Goal: Information Seeking & Learning: Find specific fact

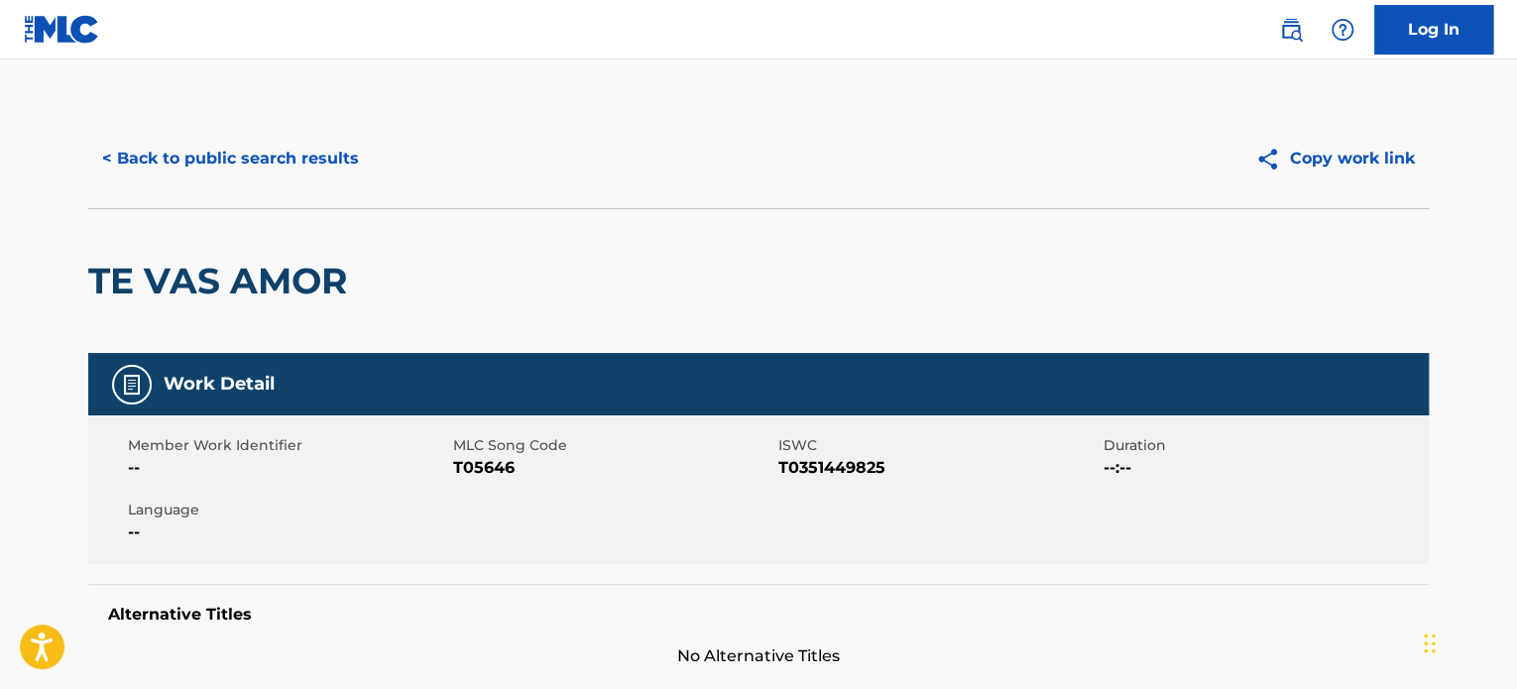
click at [262, 138] on button "< Back to public search results" at bounding box center [230, 159] width 285 height 50
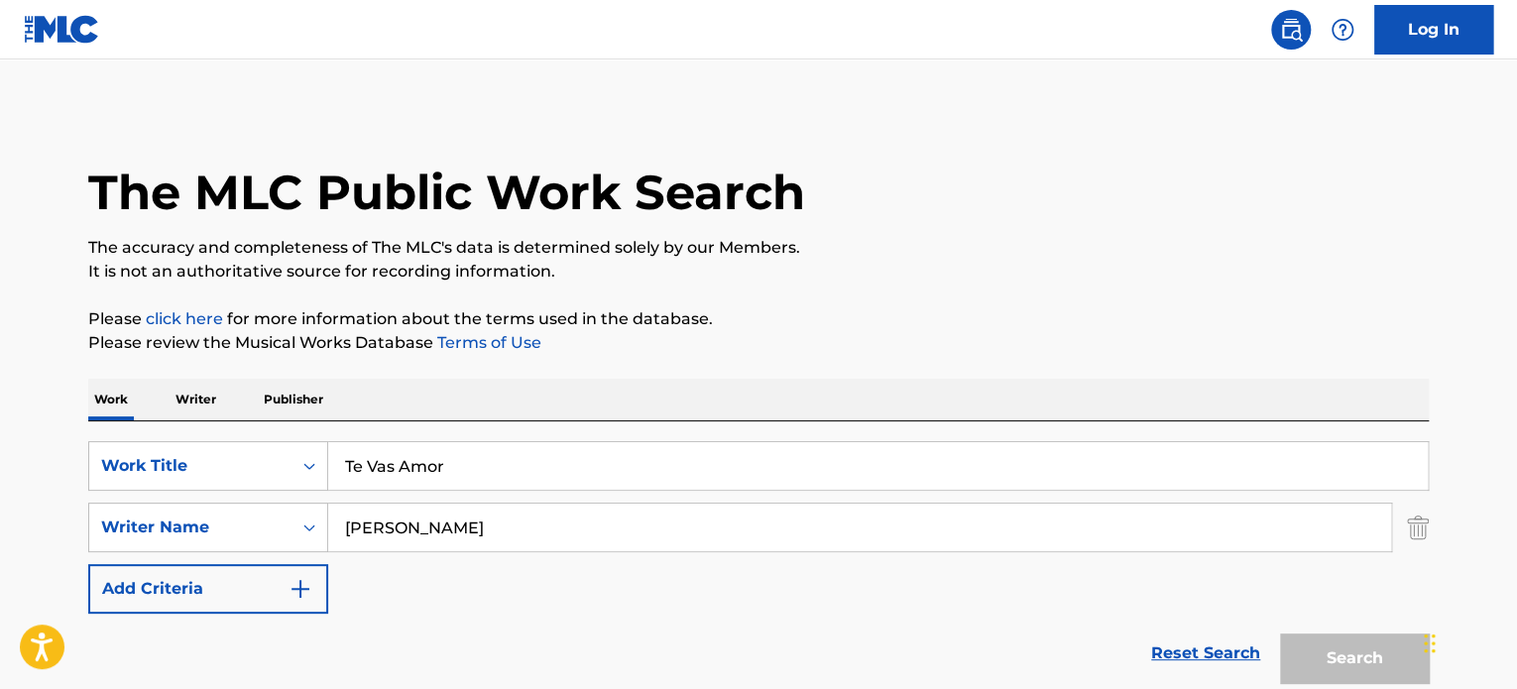
scroll to position [297, 0]
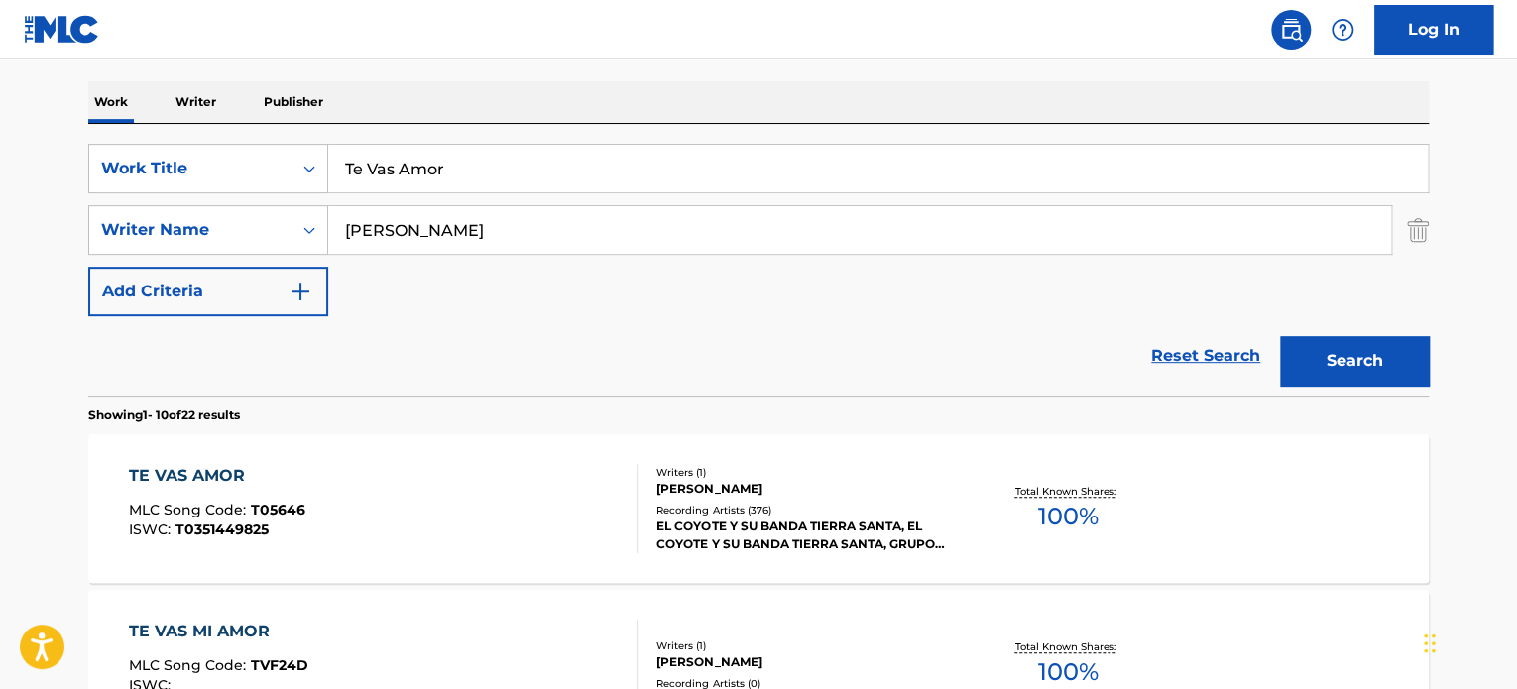
click at [451, 177] on input "Te Vas Amor" at bounding box center [878, 169] width 1100 height 48
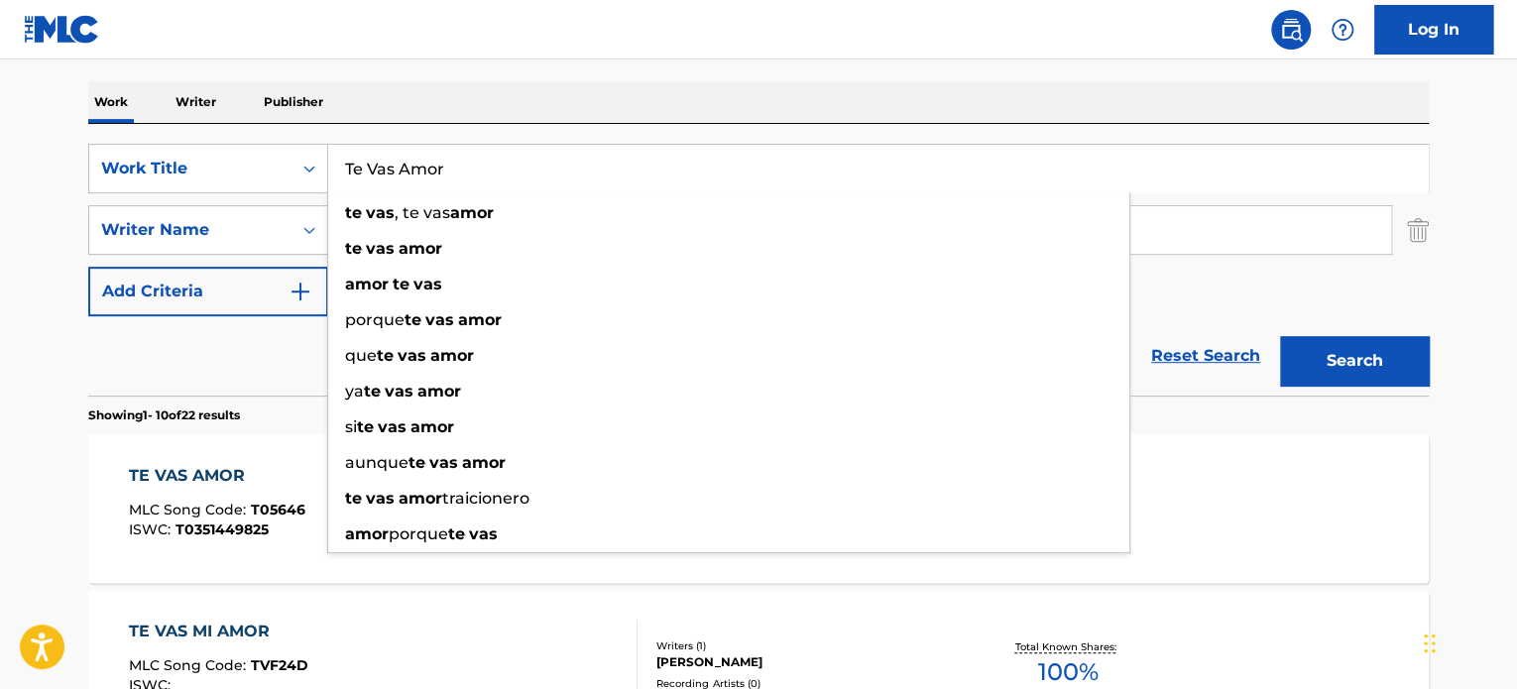
paste input "Amado De Mi Alma"
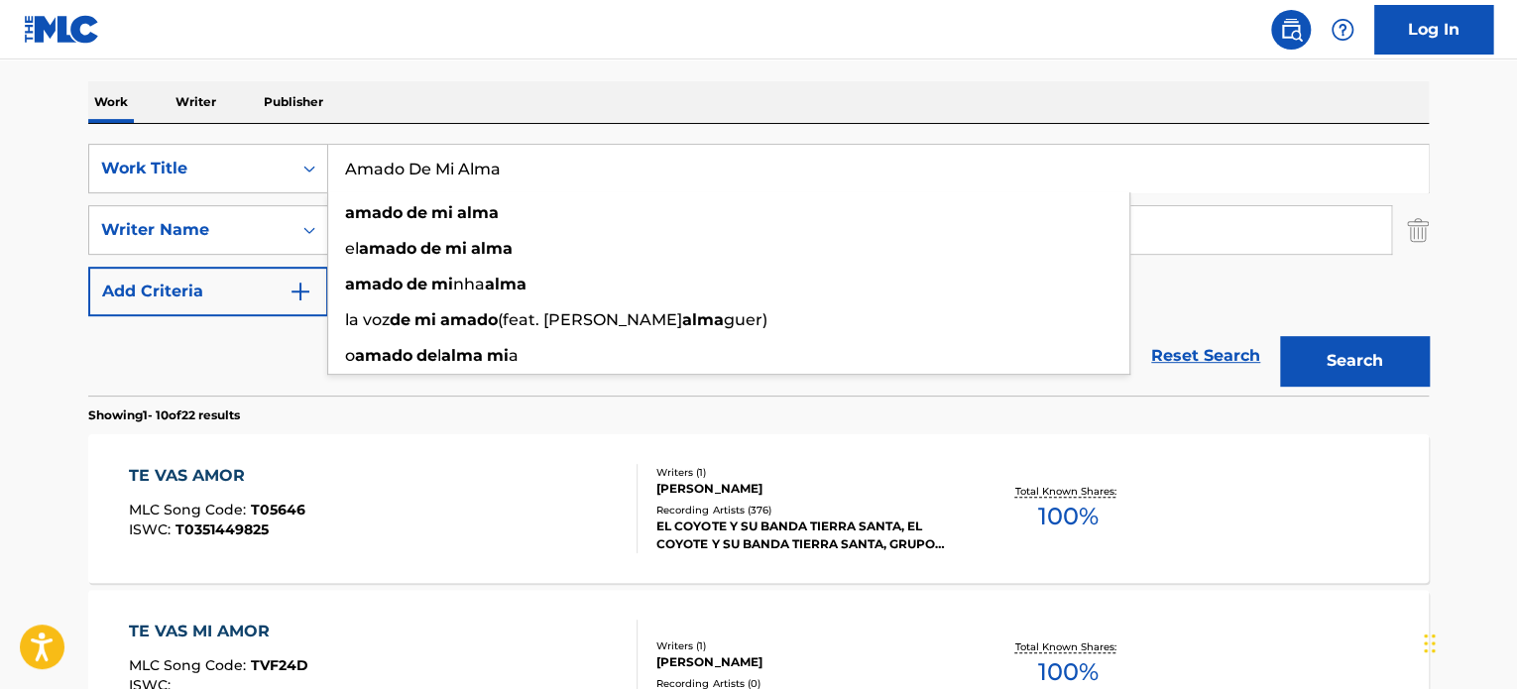
type input "Amado De Mi Alma"
click at [1424, 228] on img "Search Form" at bounding box center [1418, 230] width 22 height 50
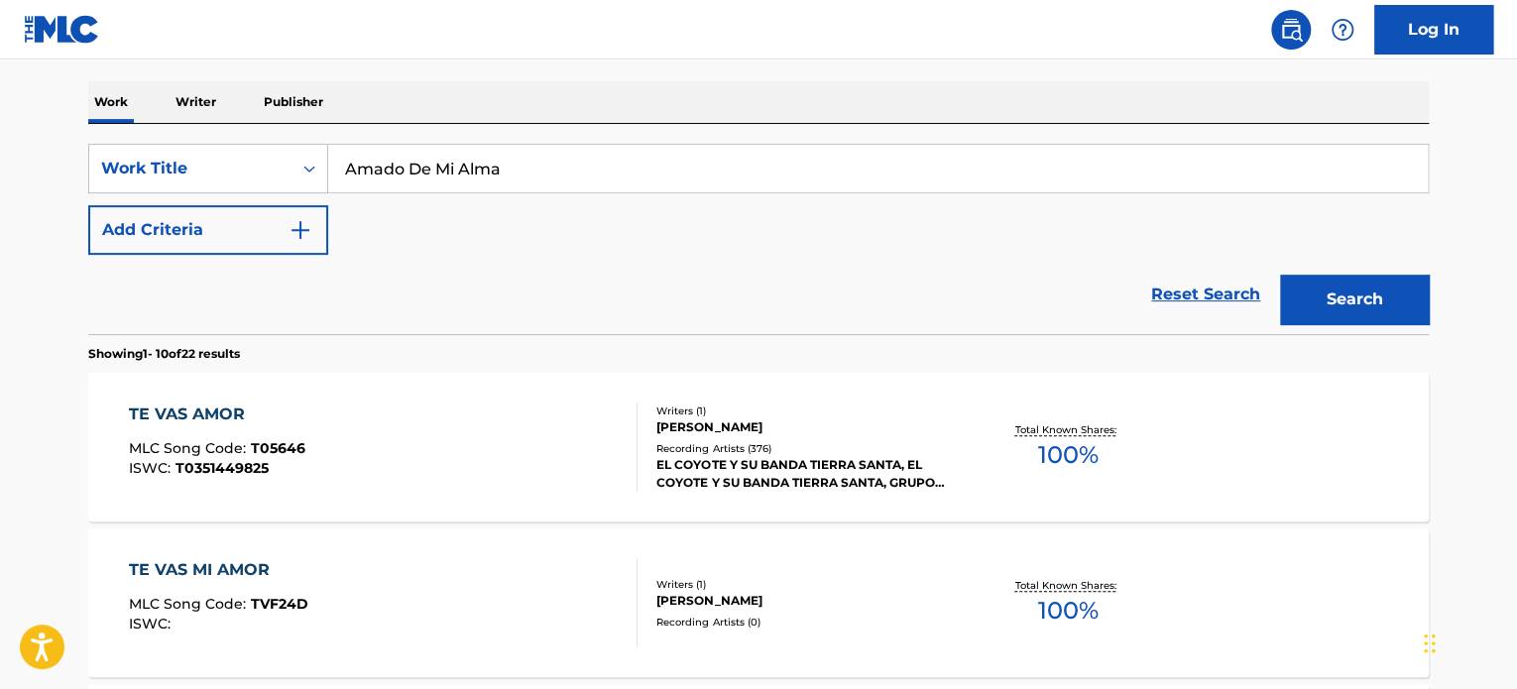
click at [1412, 300] on button "Search" at bounding box center [1354, 300] width 149 height 50
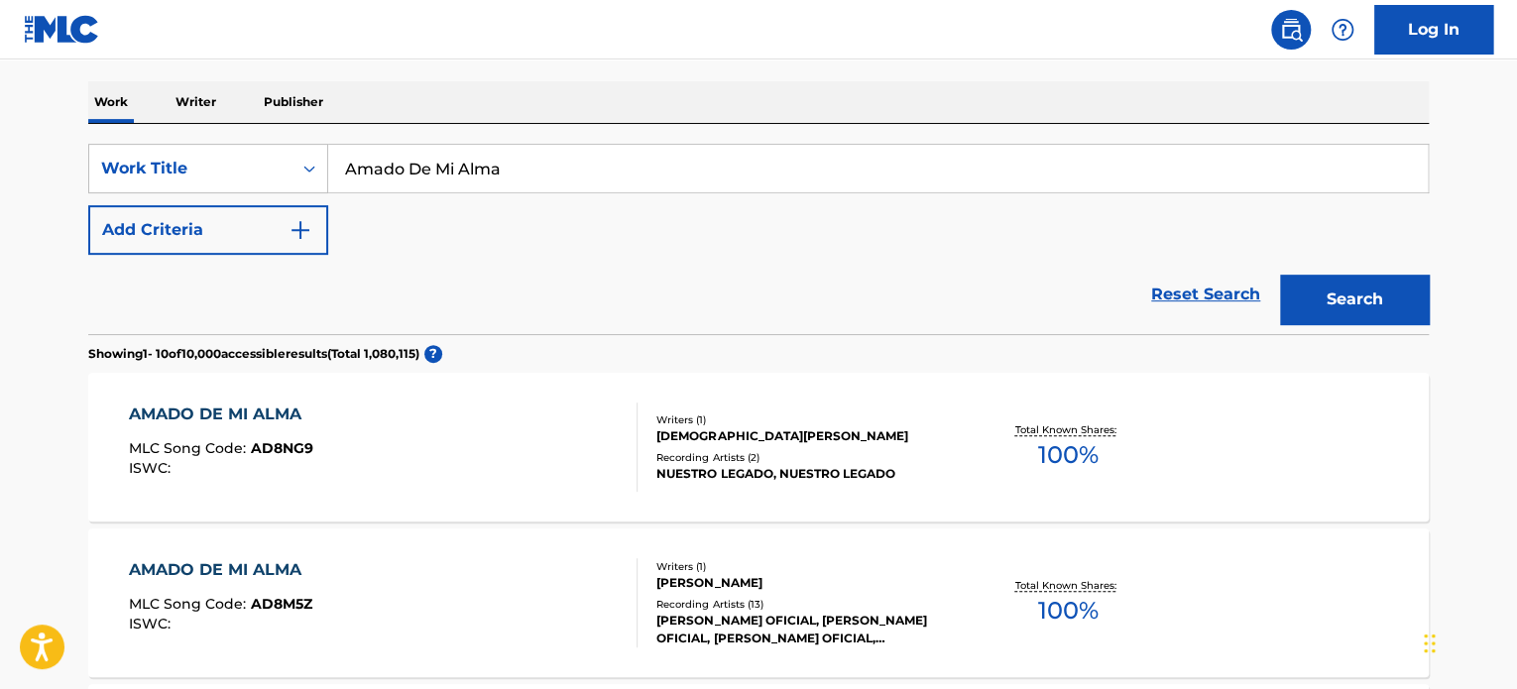
click at [839, 562] on div "Writers ( 1 )" at bounding box center [805, 566] width 299 height 15
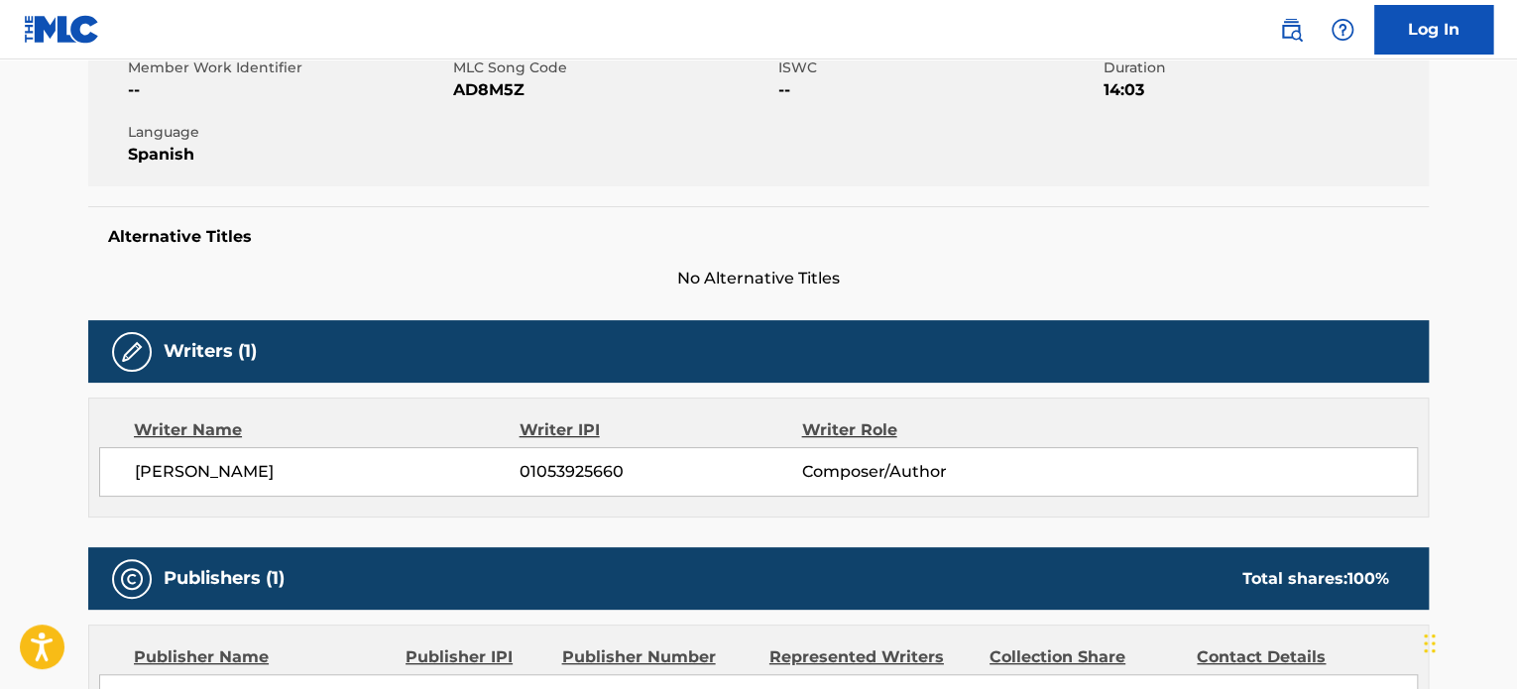
scroll to position [397, 0]
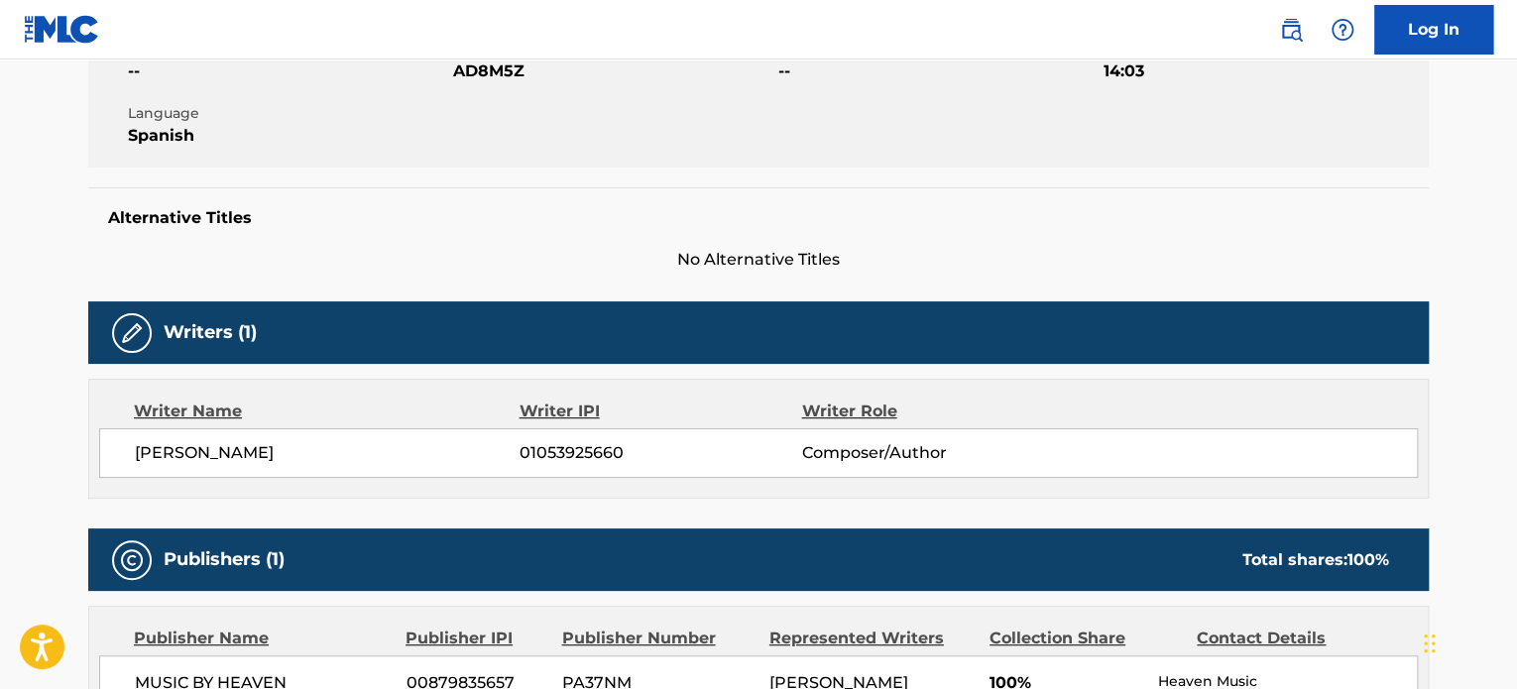
click at [195, 467] on div "[PERSON_NAME] 01053925660 Composer/Author" at bounding box center [758, 453] width 1319 height 50
click at [198, 450] on span "[PERSON_NAME]" at bounding box center [327, 453] width 385 height 24
copy div "[PERSON_NAME]"
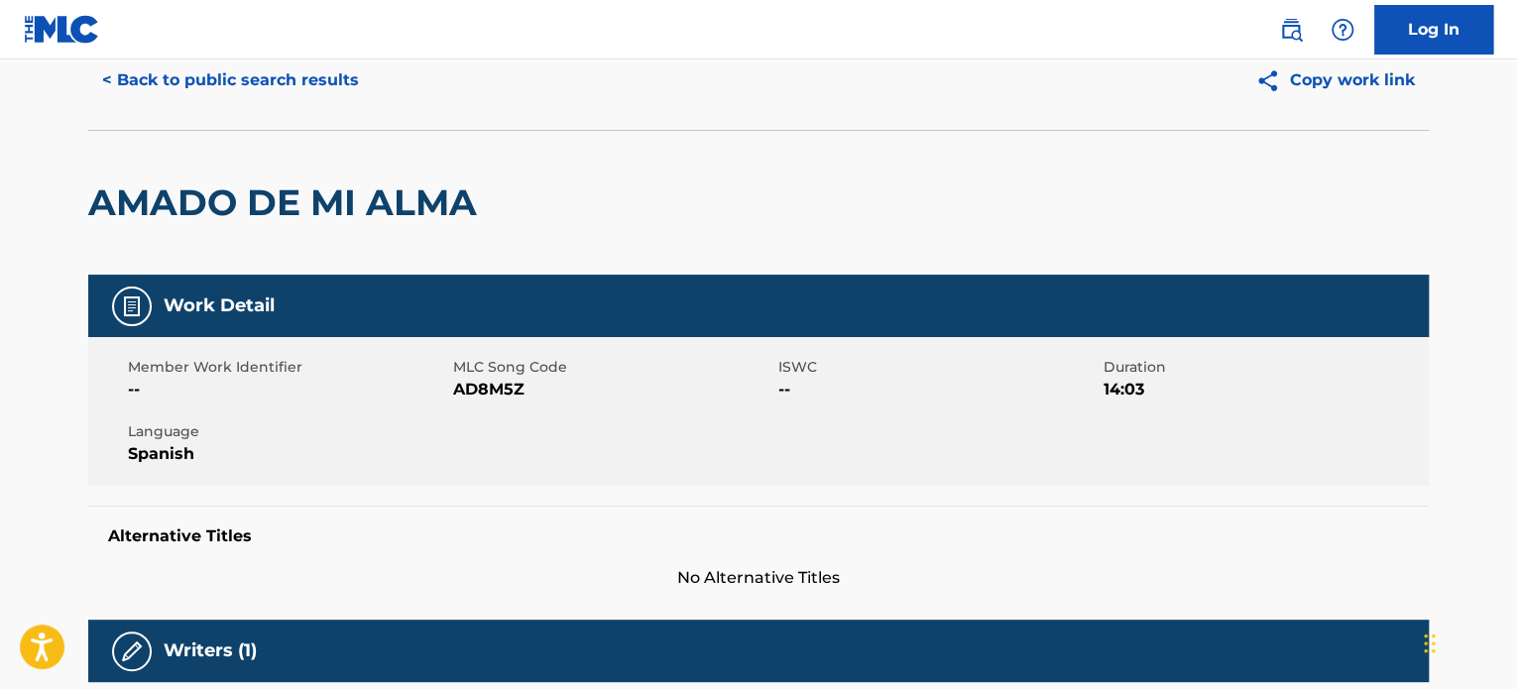
scroll to position [0, 0]
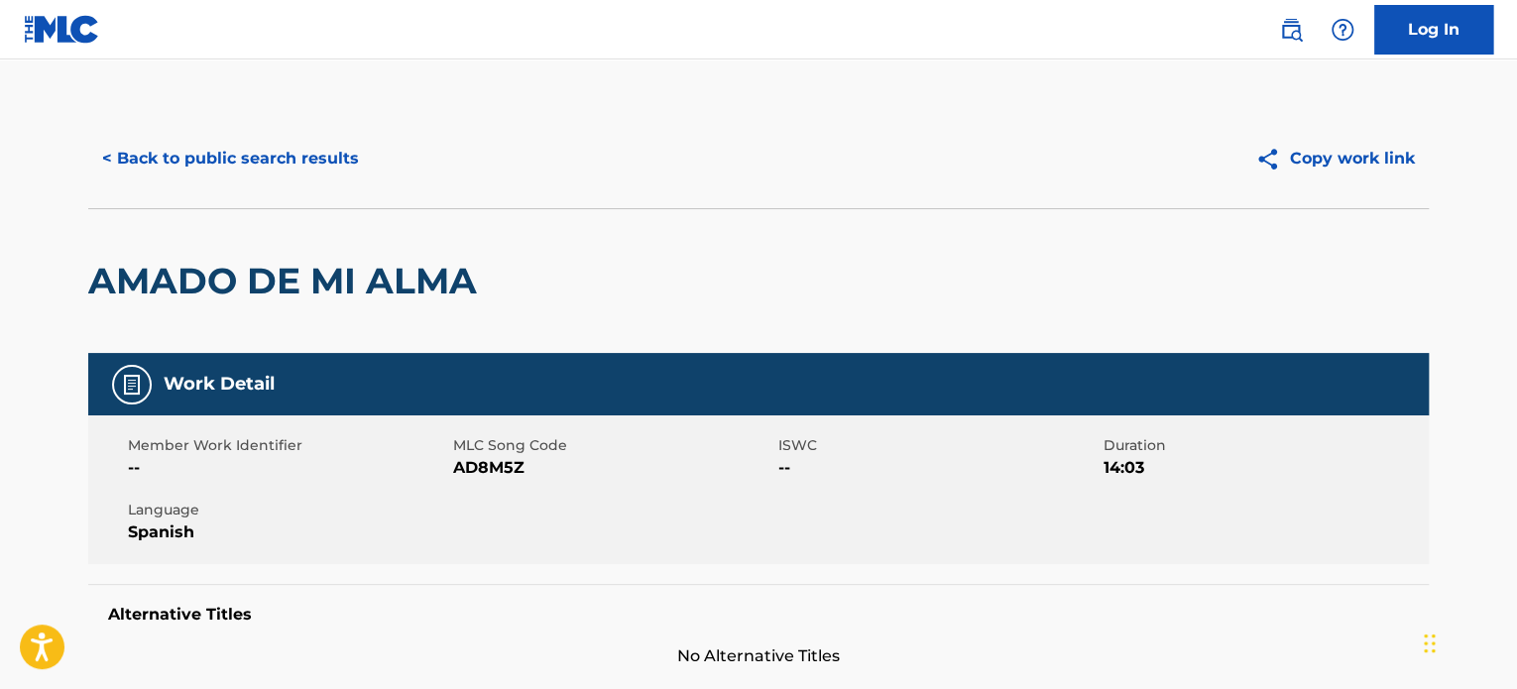
click at [470, 465] on span "AD8M5Z" at bounding box center [613, 468] width 320 height 24
copy span "AD8M5Z"
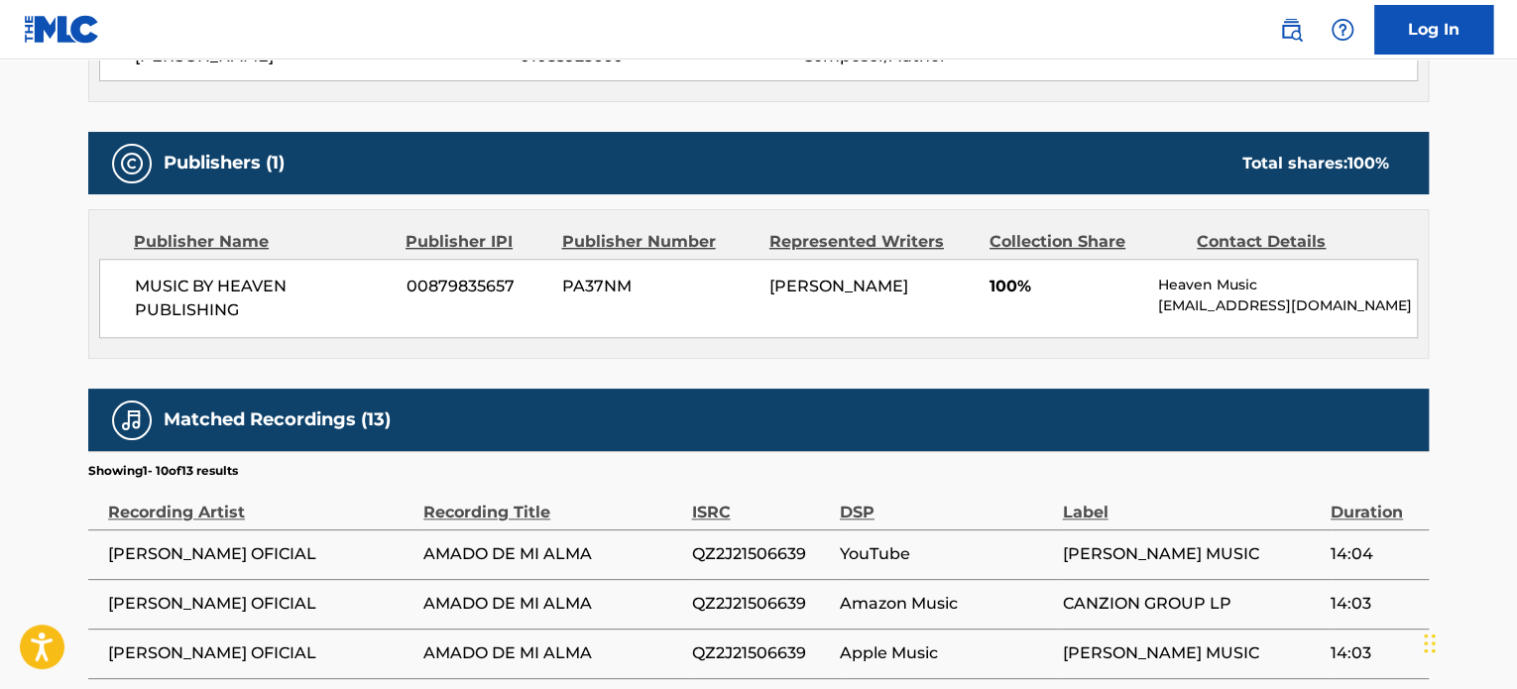
scroll to position [793, 0]
drag, startPoint x: 120, startPoint y: 282, endPoint x: 266, endPoint y: 332, distance: 154.3
click at [266, 332] on div "MUSIC BY HEAVEN PUBLISHING 00879835657 PA37NM [PERSON_NAME] 100% Heaven Music […" at bounding box center [758, 298] width 1319 height 79
copy span "MUSIC BY HEAVEN PUBLISHING"
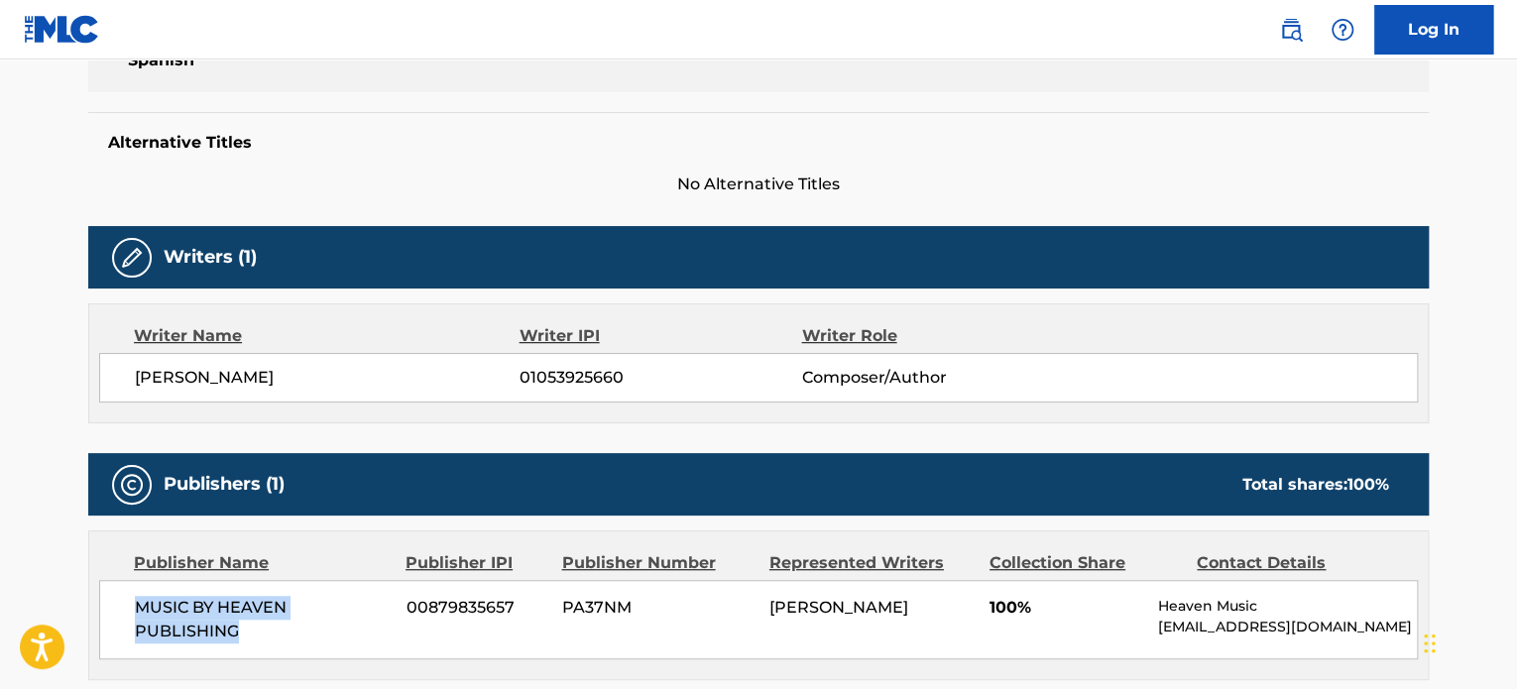
scroll to position [397, 0]
